Goal: Find specific page/section: Find specific page/section

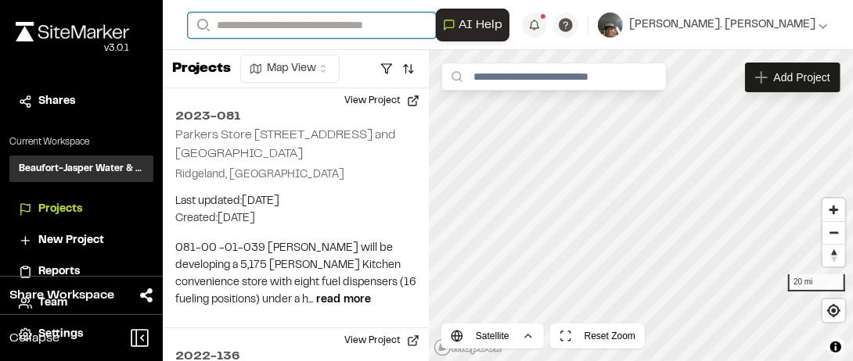
click at [254, 26] on input "Search" at bounding box center [312, 26] width 248 height 26
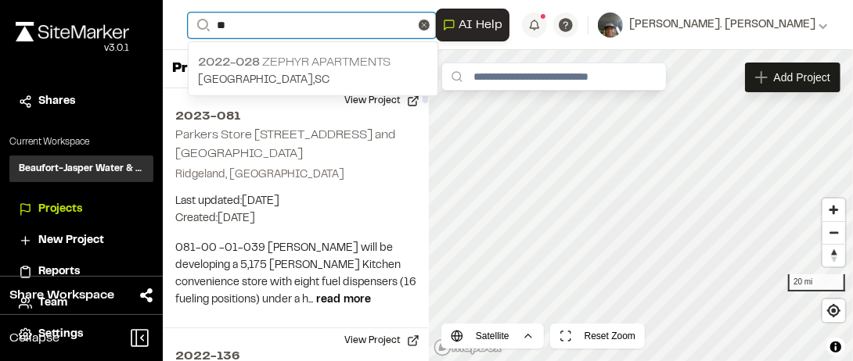
type input "**"
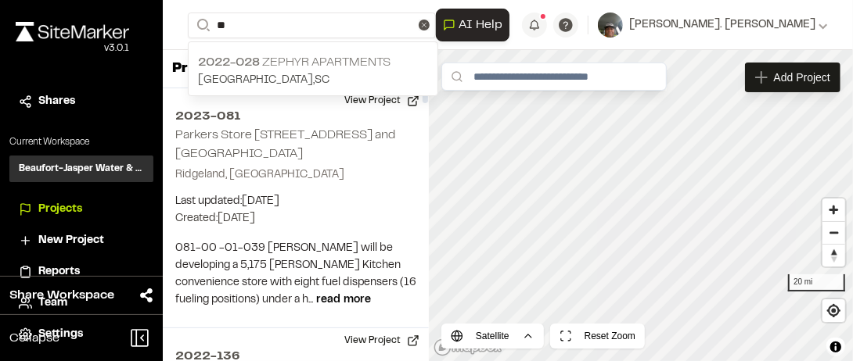
click at [303, 60] on p "2022-028 Zephyr Apartments" at bounding box center [313, 62] width 230 height 19
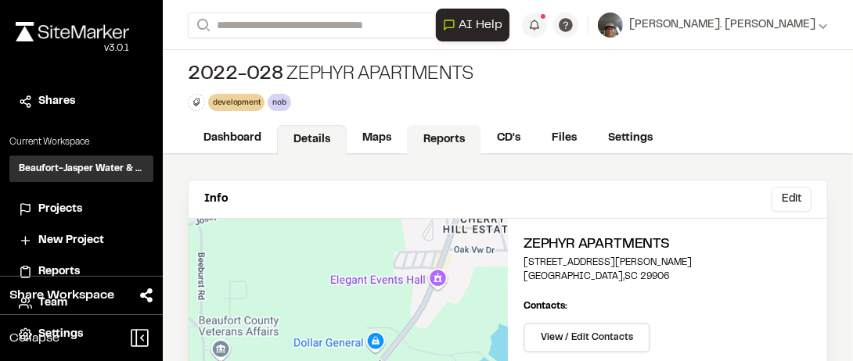
click at [454, 143] on link "Reports" at bounding box center [444, 140] width 74 height 30
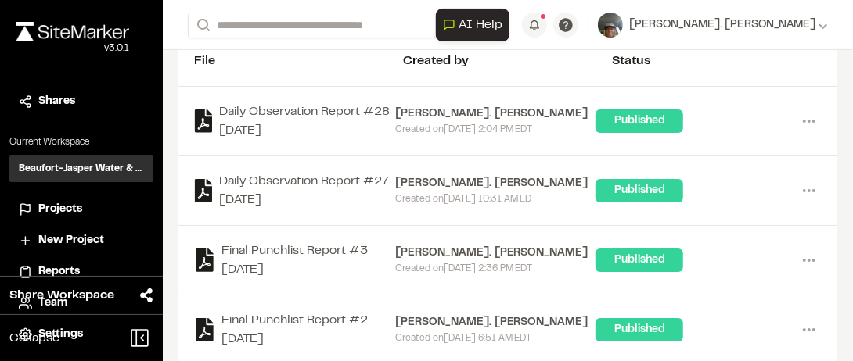
scroll to position [156, 0]
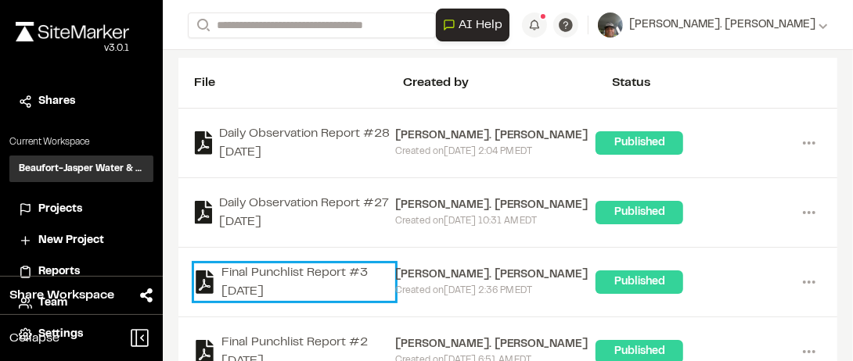
click at [302, 277] on link "Final Punchlist Report #3 [DATE]" at bounding box center [294, 283] width 201 height 38
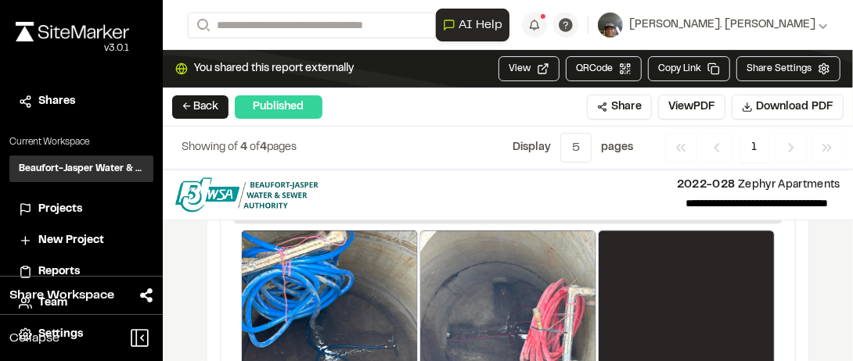
scroll to position [2042, 0]
